Goal: Navigation & Orientation: Go to known website

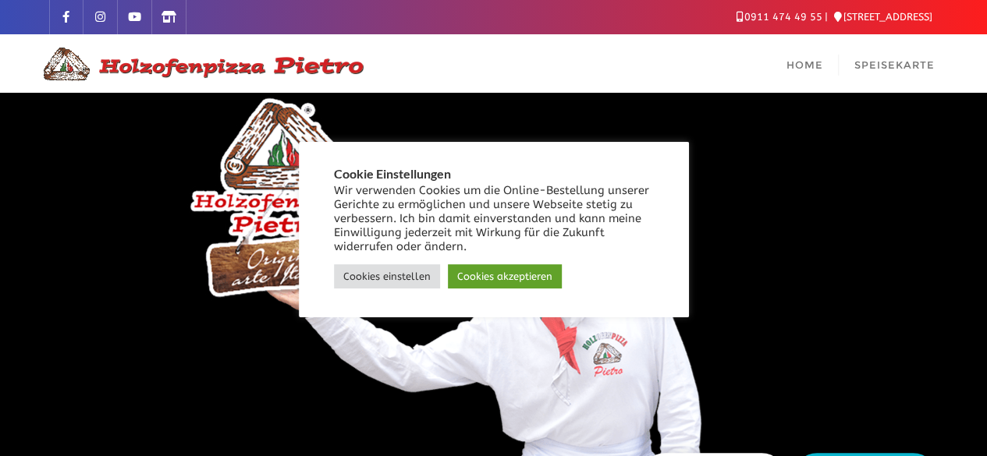
click at [790, 177] on div at bounding box center [493, 319] width 987 height 453
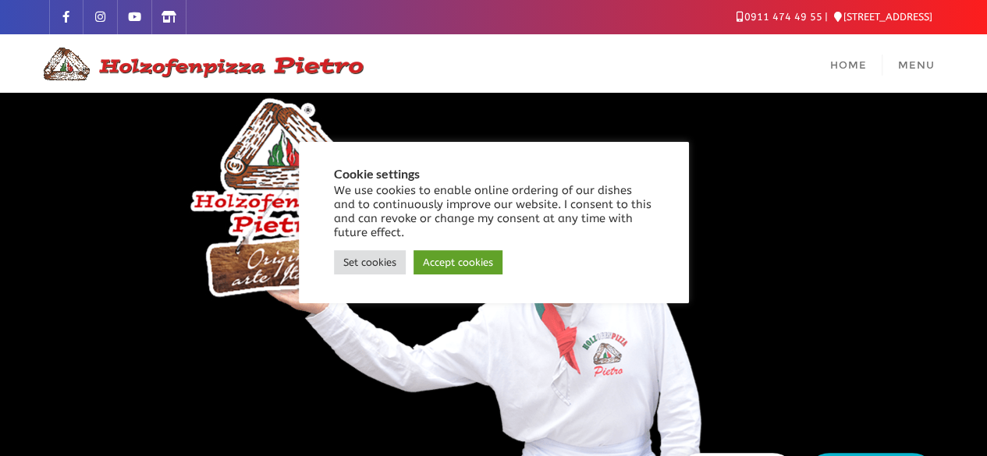
click at [442, 278] on div "Set cookies Accept cookies" at bounding box center [494, 263] width 320 height 32
click at [448, 269] on link "Accept cookies" at bounding box center [458, 262] width 89 height 24
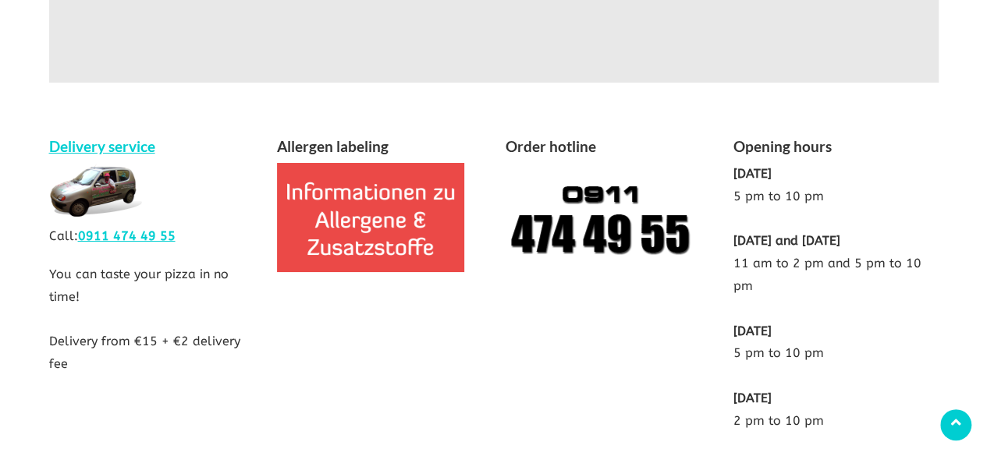
scroll to position [2887, 0]
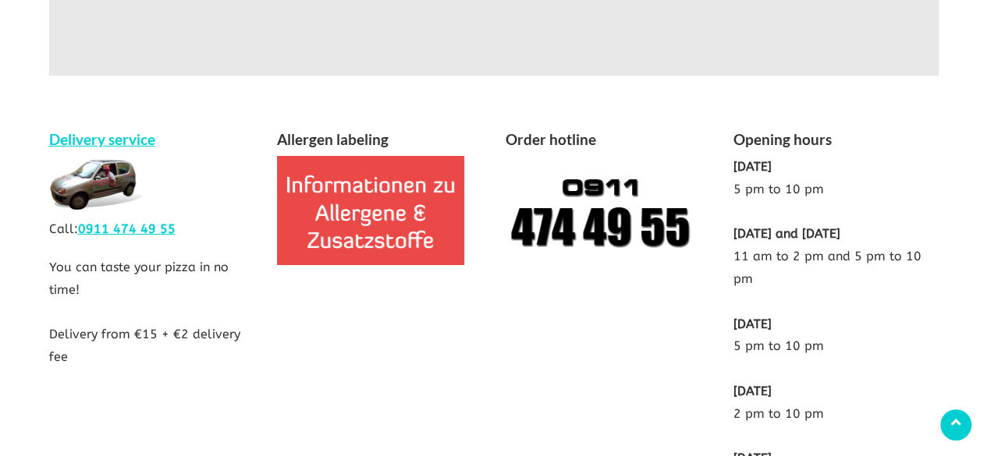
click at [478, 272] on div "Delivery service Call: 0911 474 49 55 You can taste your pizza in no time! Deli…" at bounding box center [493, 329] width 913 height 493
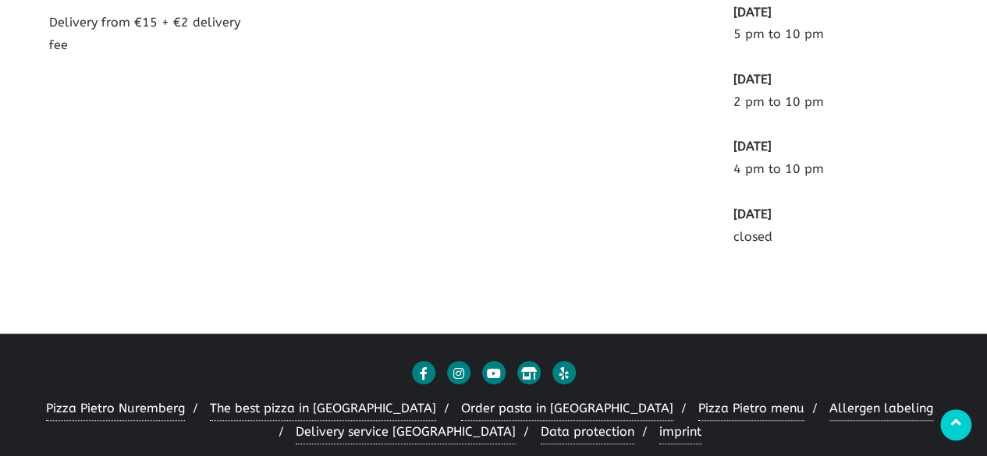
scroll to position [3199, 0]
click at [417, 361] on icon at bounding box center [423, 372] width 23 height 23
